Goal: Information Seeking & Learning: Learn about a topic

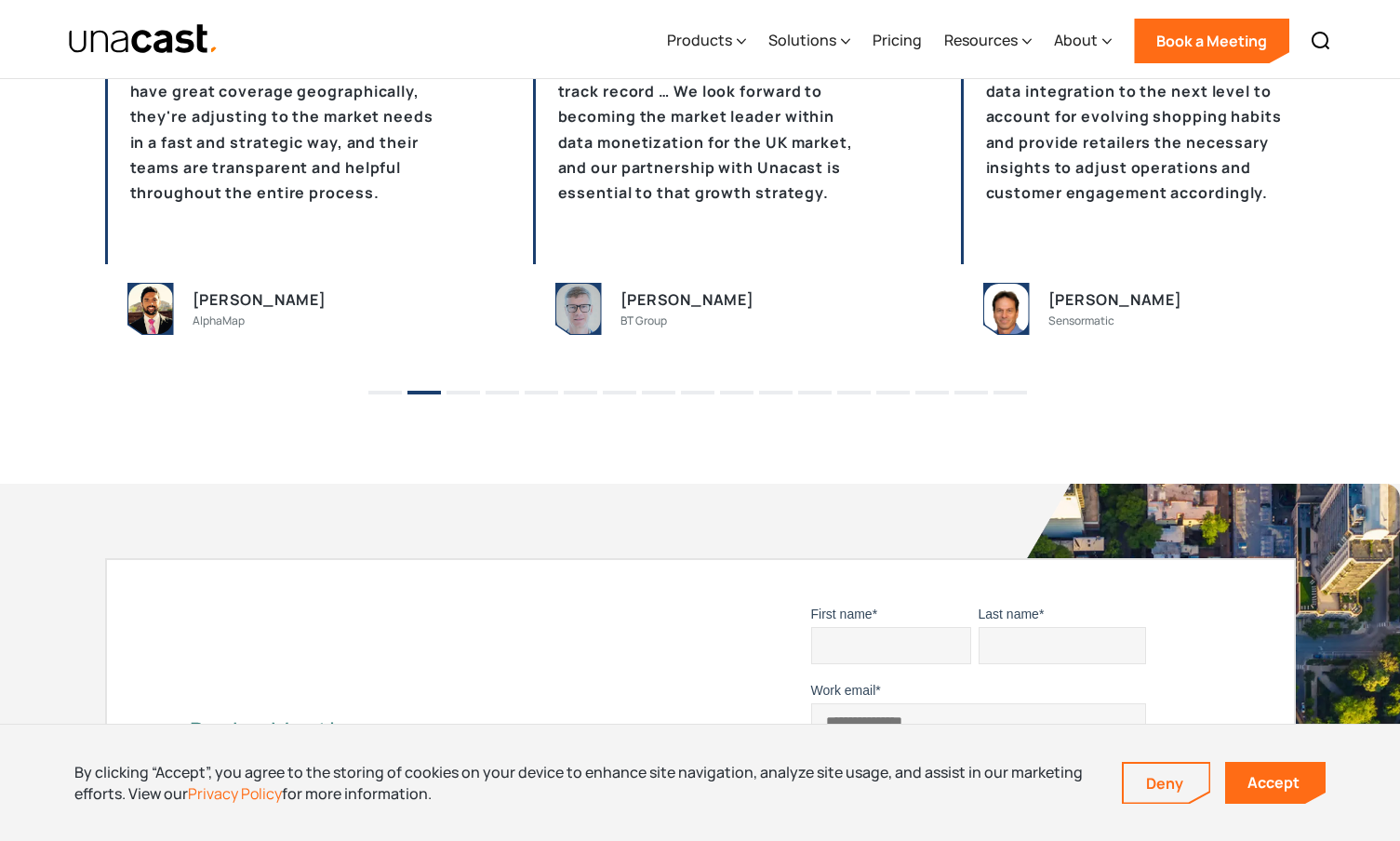
scroll to position [5650, 0]
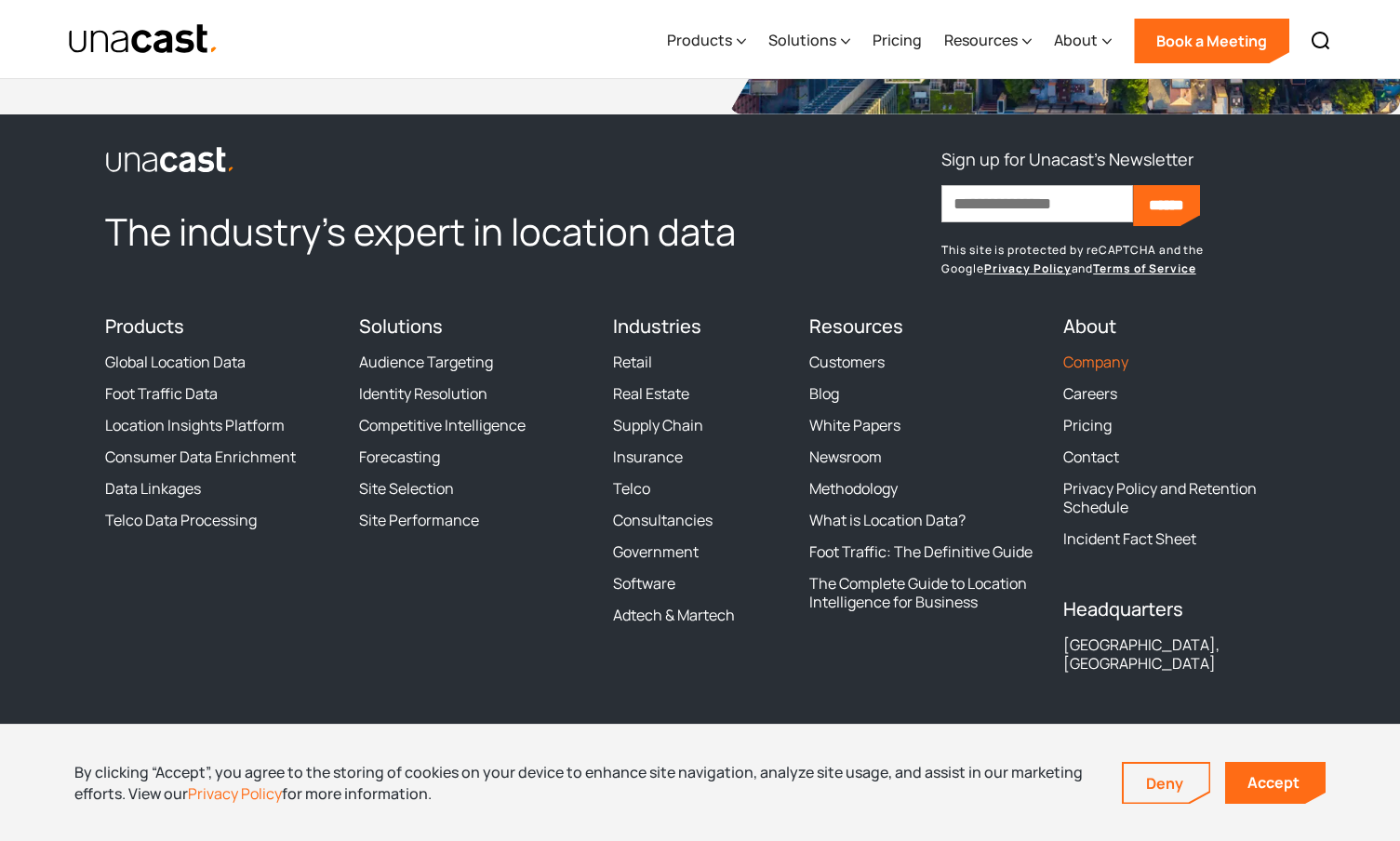
click at [1100, 365] on link "Company" at bounding box center [1096, 362] width 65 height 19
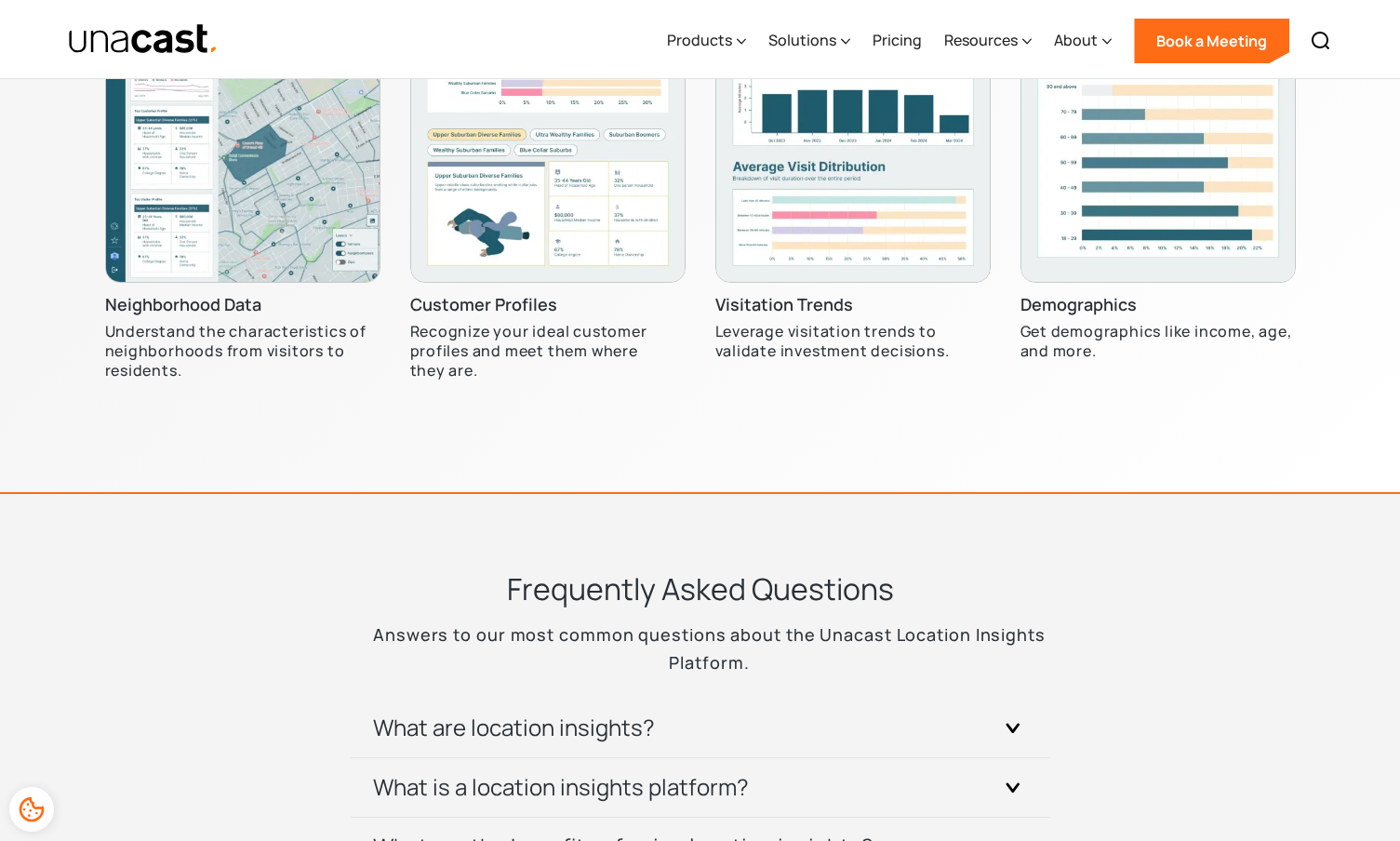
scroll to position [6665, 0]
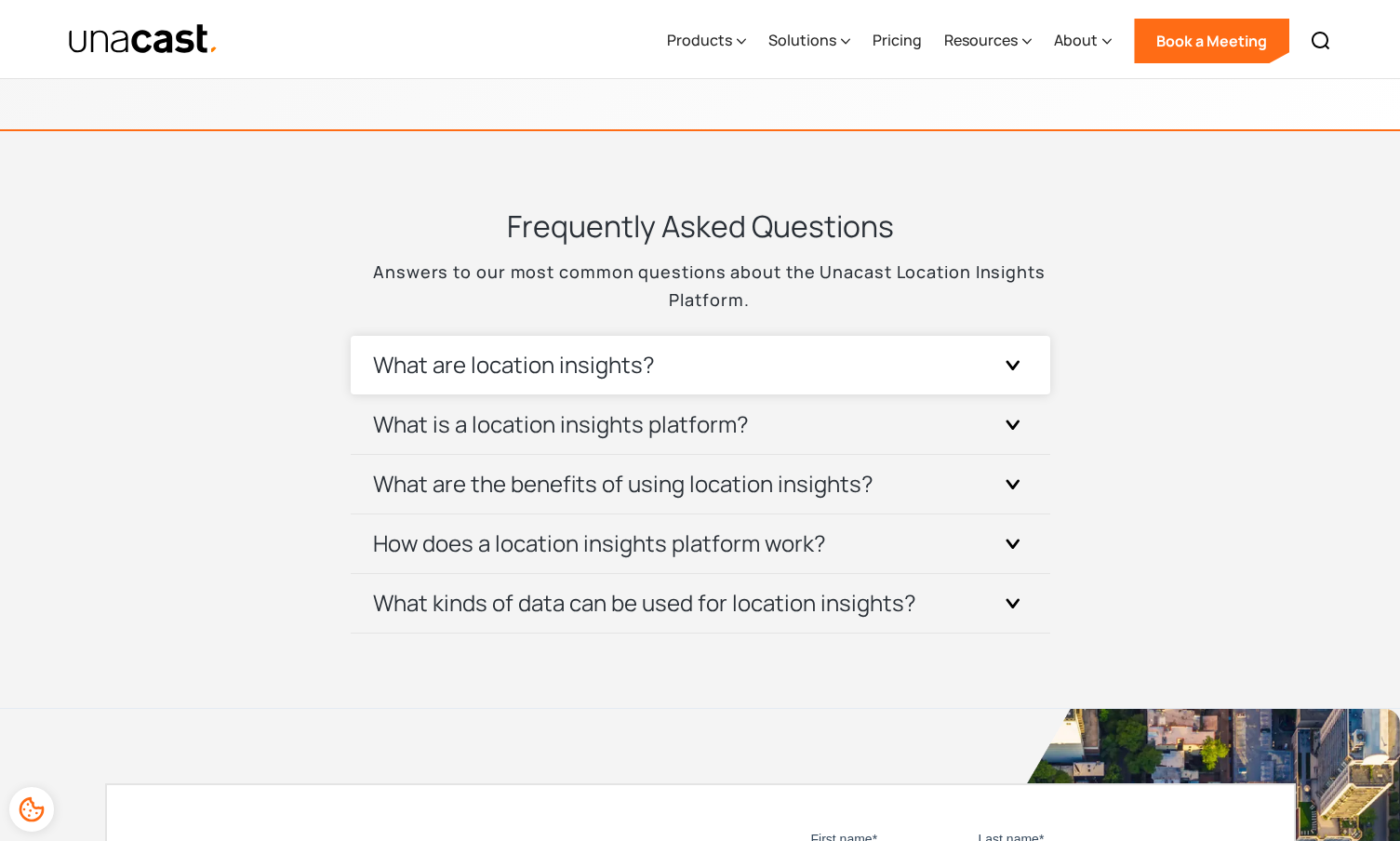
click at [575, 352] on h3 "What are location insights?" at bounding box center [514, 364] width 282 height 29
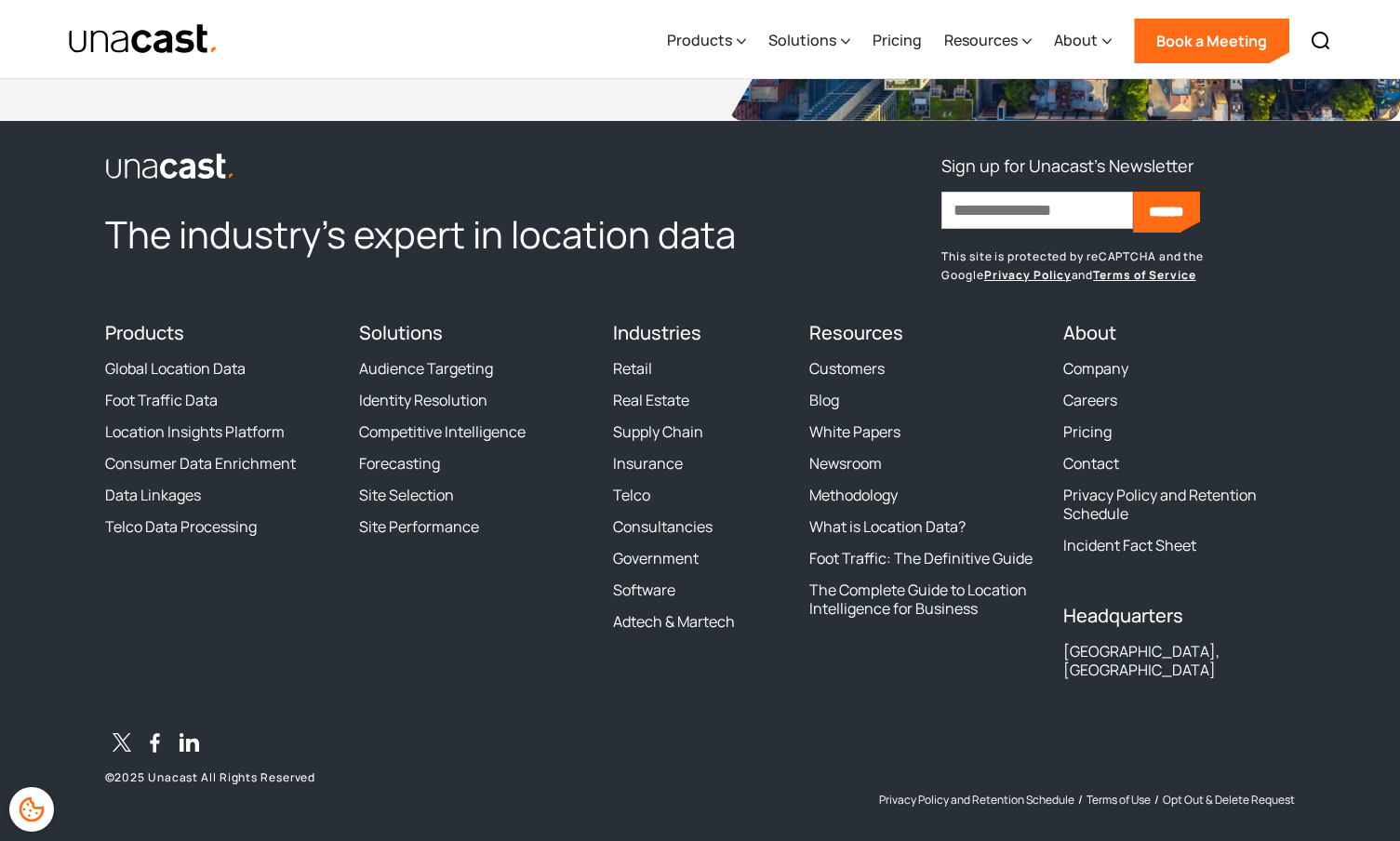
scroll to position [7972, 0]
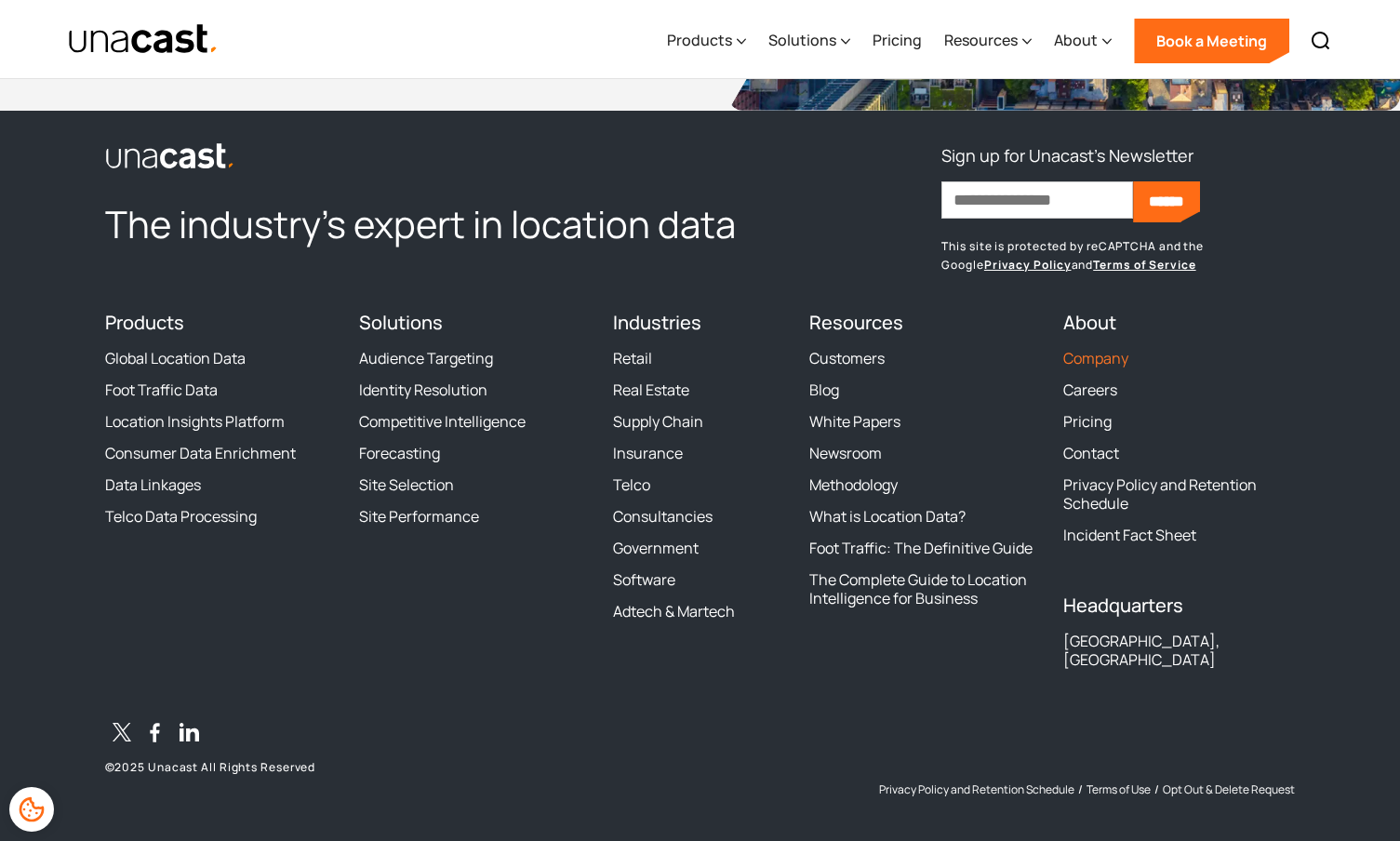
click at [1096, 367] on link "Company" at bounding box center [1096, 358] width 65 height 19
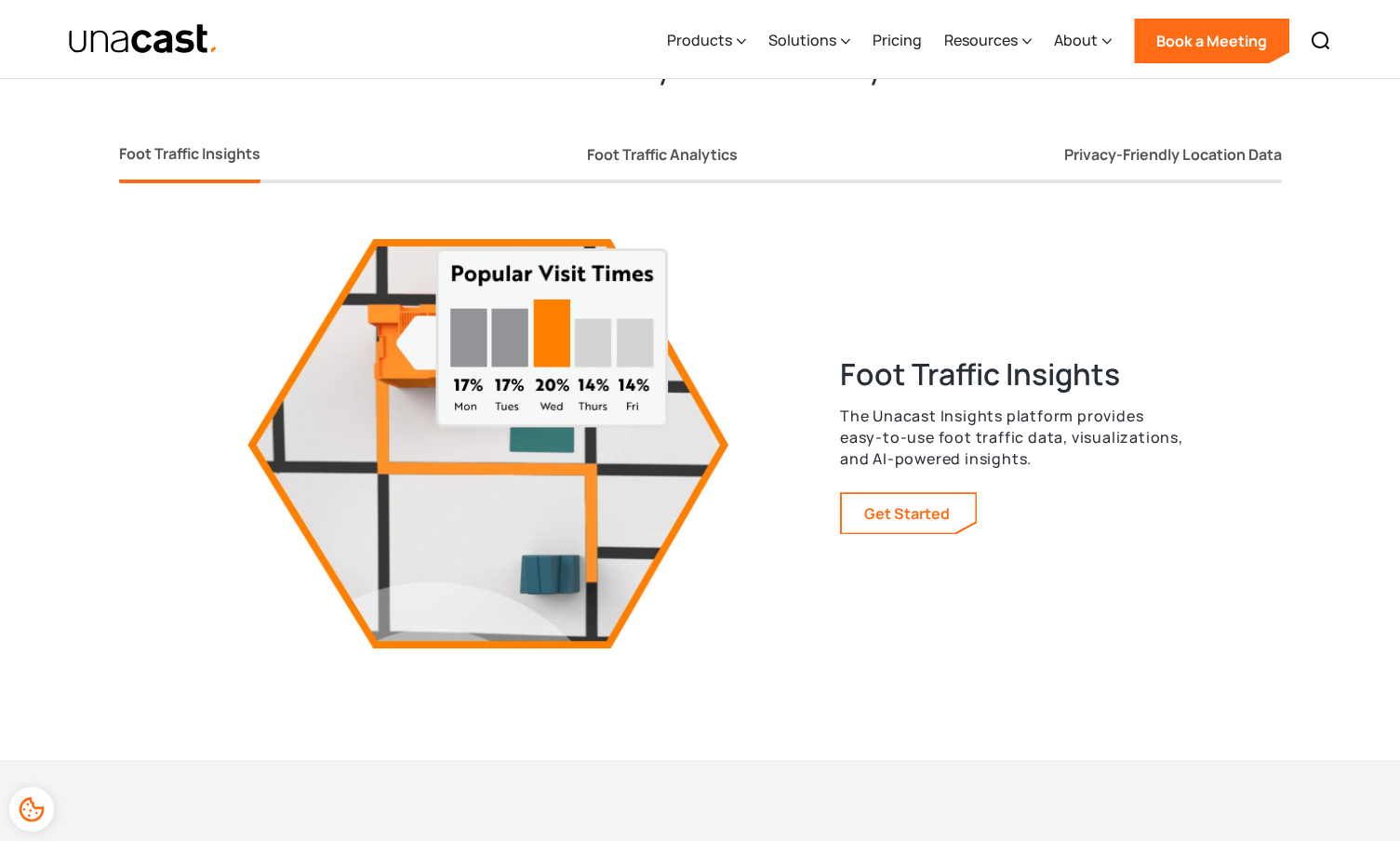
scroll to position [3354, 0]
click at [729, 164] on link "Foot Traffic Analytics" at bounding box center [662, 157] width 151 height 49
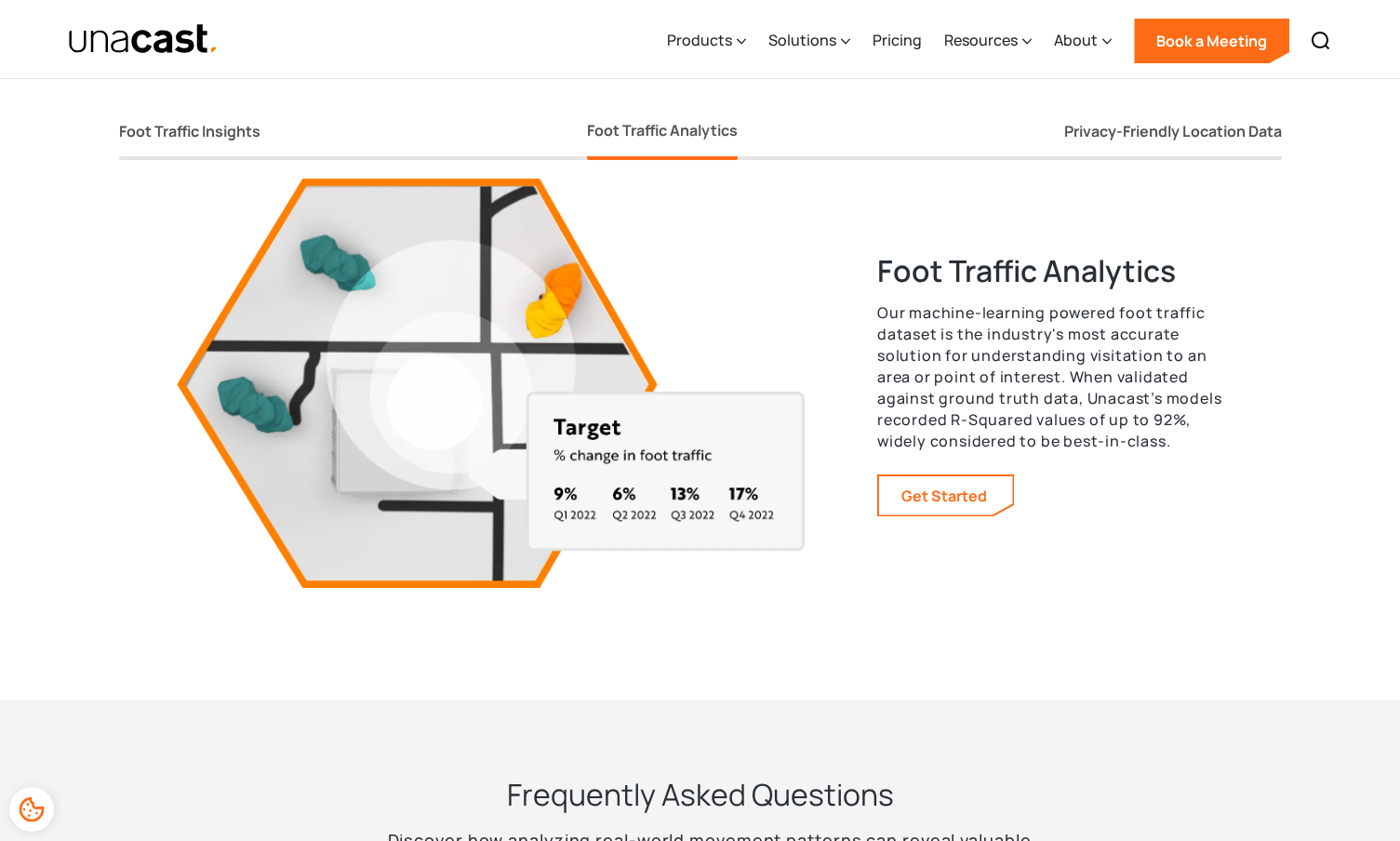
scroll to position [3415, 0]
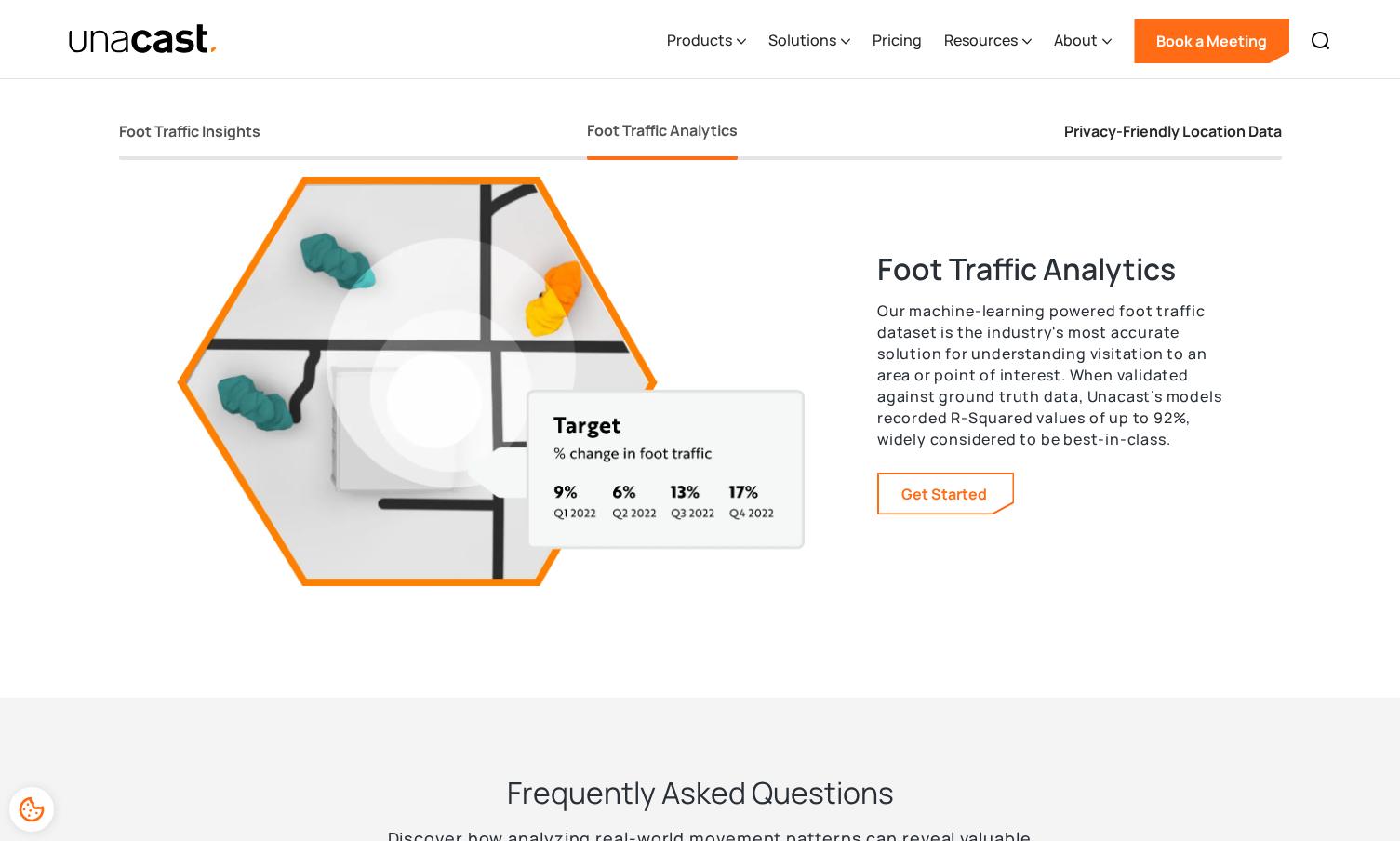
click at [1194, 132] on div "Privacy-Friendly Location Data" at bounding box center [1174, 132] width 218 height 20
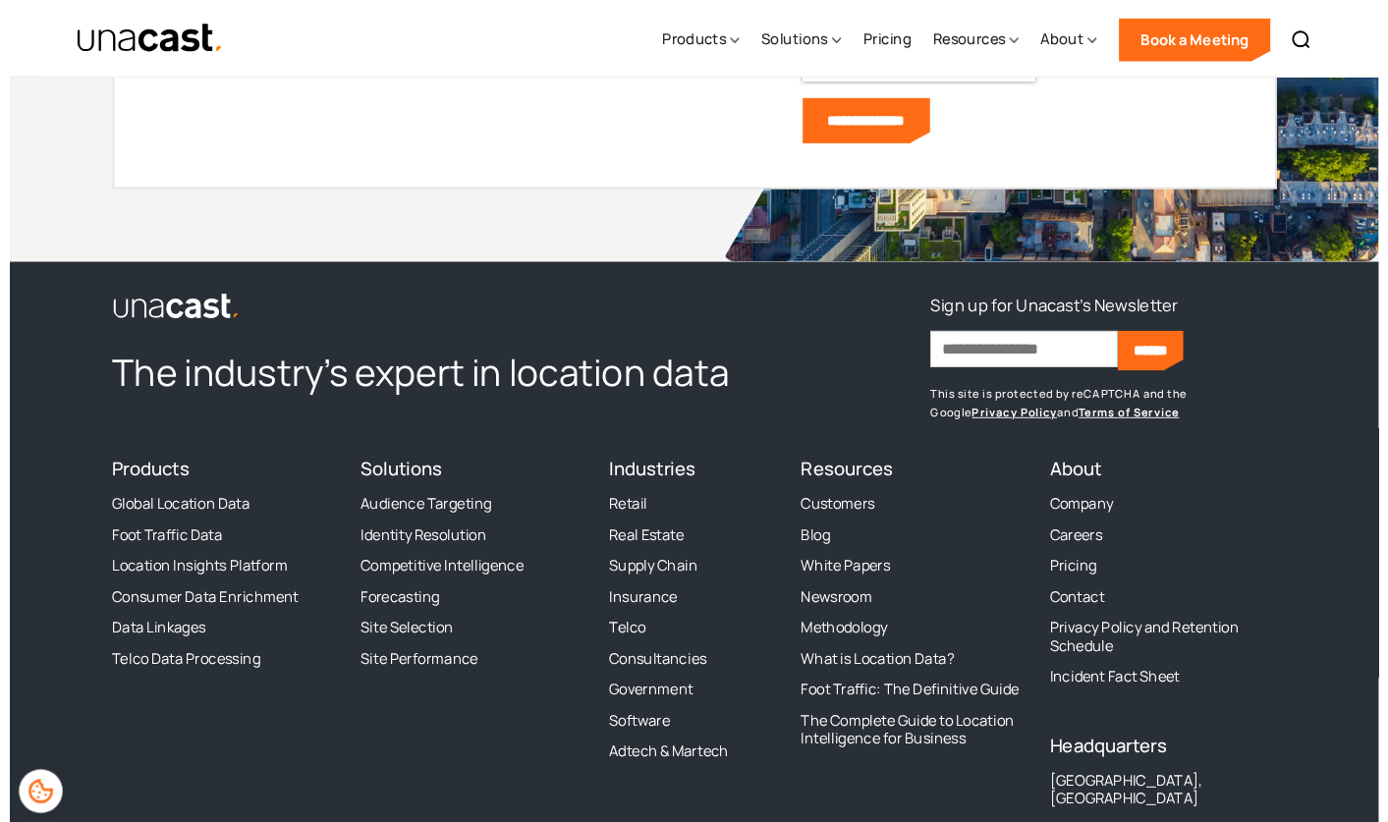
scroll to position [5190, 0]
